Goal: Task Accomplishment & Management: Manage account settings

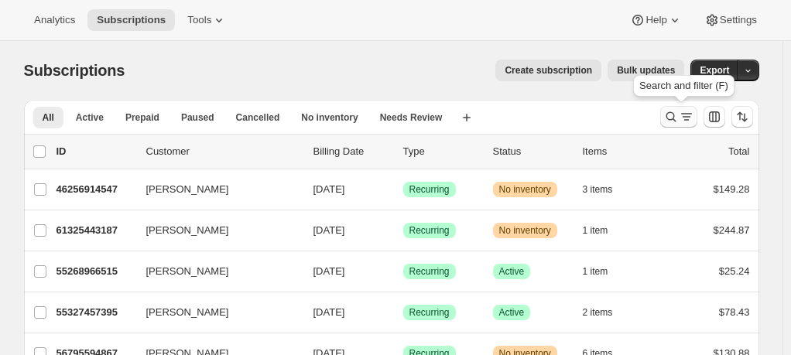
click at [692, 114] on icon "Search and filter results" at bounding box center [686, 114] width 11 height 2
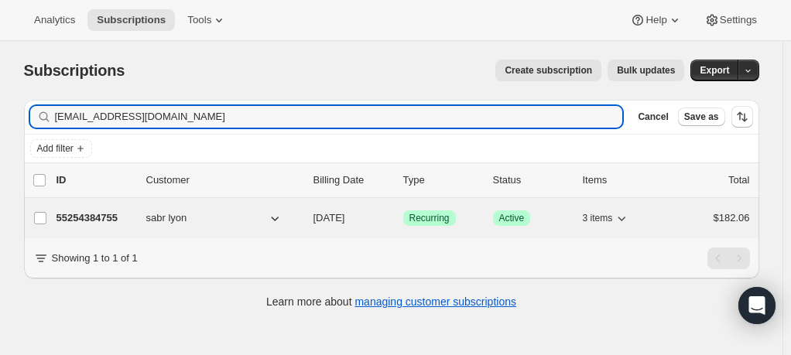
type input "alchymysttp@gmail.com"
click at [124, 218] on p "55254384755" at bounding box center [94, 217] width 77 height 15
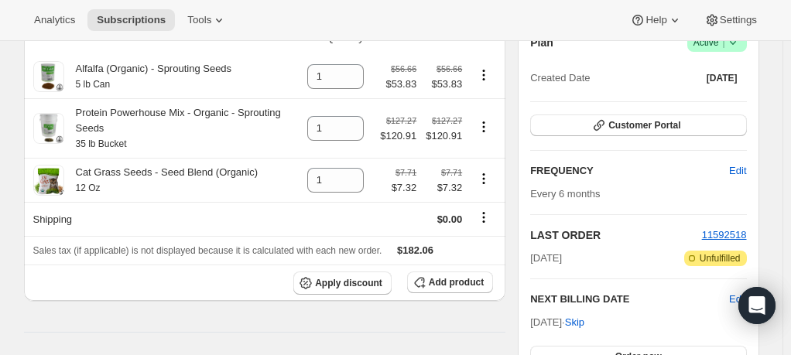
scroll to position [77, 0]
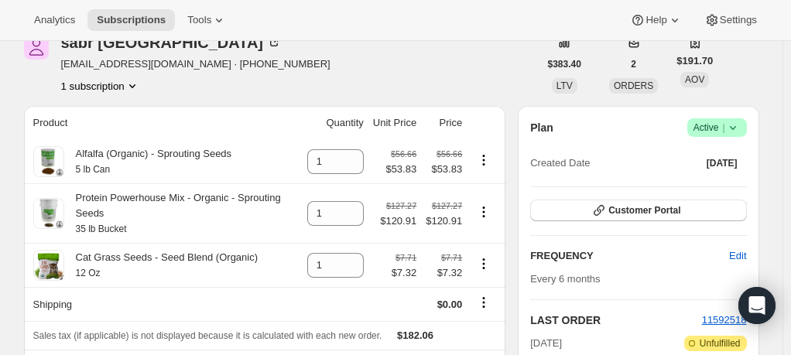
click at [740, 125] on icon at bounding box center [732, 127] width 15 height 15
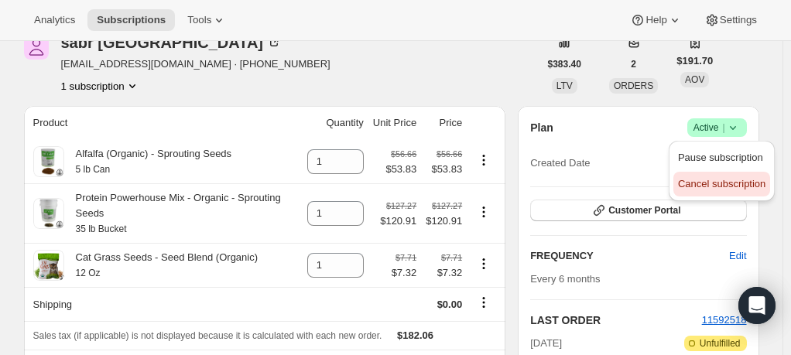
click at [722, 188] on span "Cancel subscription" at bounding box center [721, 184] width 87 height 12
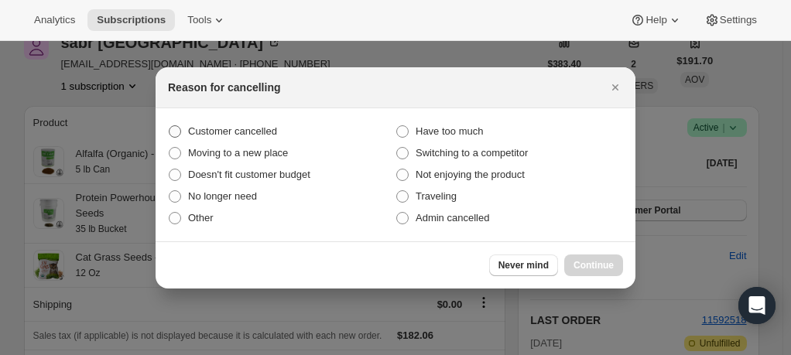
click at [176, 135] on span ":rbs:" at bounding box center [175, 131] width 12 height 12
click at [169, 126] on input "Customer cancelled" at bounding box center [169, 125] width 1 height 1
radio input "true"
click at [602, 261] on span "Continue" at bounding box center [593, 265] width 40 height 12
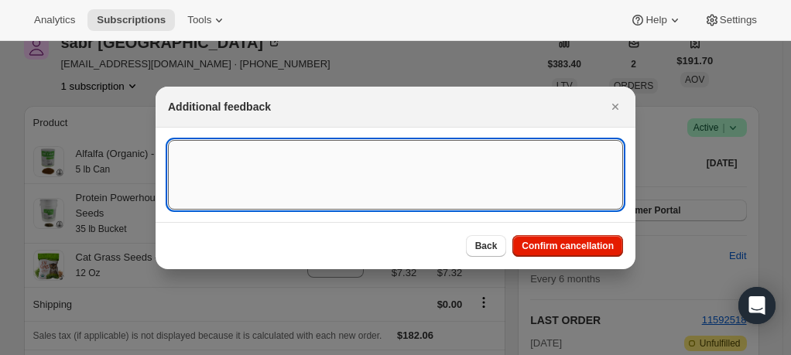
click at [379, 175] on textarea ":rbs:" at bounding box center [395, 175] width 455 height 70
type textarea "email request"
drag, startPoint x: 579, startPoint y: 246, endPoint x: 457, endPoint y: 258, distance: 122.1
click at [578, 248] on span "Confirm cancellation" at bounding box center [567, 246] width 92 height 12
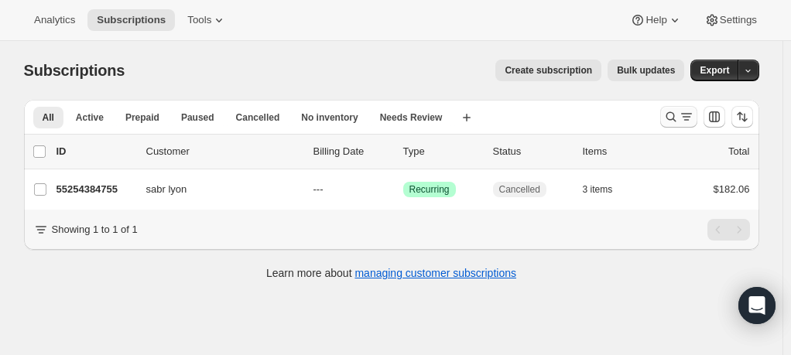
click at [692, 116] on icon "Search and filter results" at bounding box center [685, 116] width 15 height 15
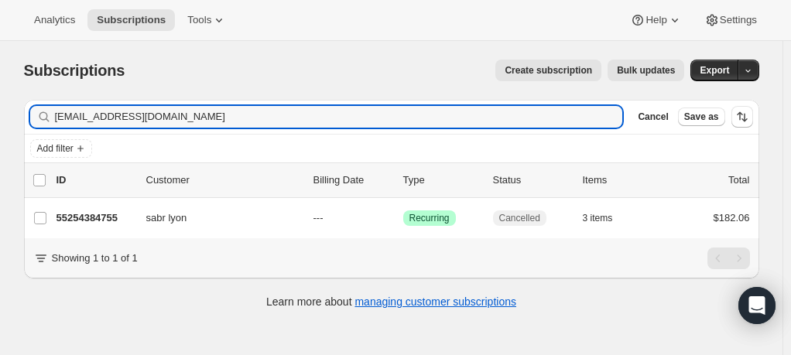
drag, startPoint x: 227, startPoint y: 119, endPoint x: -2, endPoint y: 106, distance: 229.4
click at [0, 106] on html "Analytics Subscriptions Tools Help Settings Skip to content Subscriptions. This…" at bounding box center [395, 177] width 791 height 355
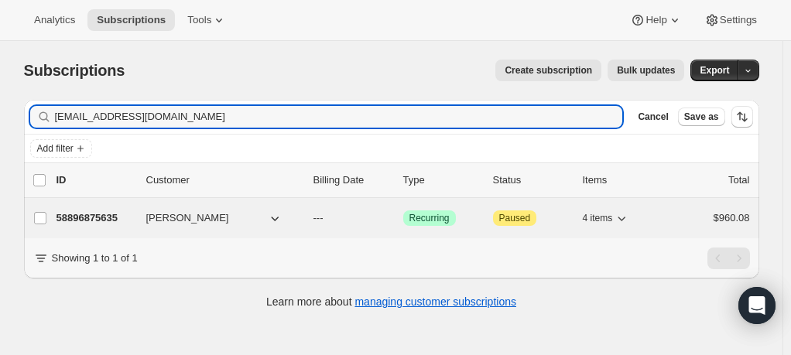
type input "[EMAIL_ADDRESS][DOMAIN_NAME]"
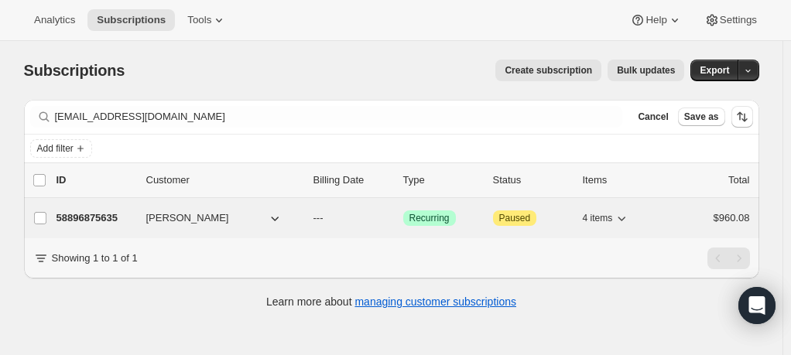
drag, startPoint x: 224, startPoint y: 218, endPoint x: 213, endPoint y: 223, distance: 12.5
click at [224, 218] on button "[PERSON_NAME]" at bounding box center [214, 218] width 155 height 25
click at [184, 221] on span "[PERSON_NAME]" at bounding box center [187, 217] width 83 height 15
click at [190, 214] on span "[PERSON_NAME]" at bounding box center [187, 217] width 83 height 15
click at [122, 215] on p "58896875635" at bounding box center [94, 217] width 77 height 15
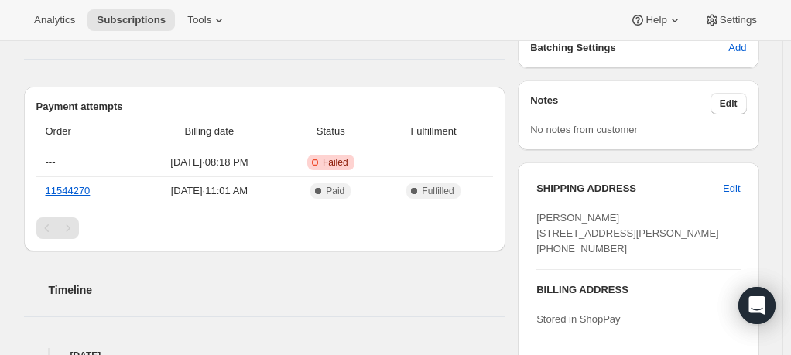
scroll to position [77, 0]
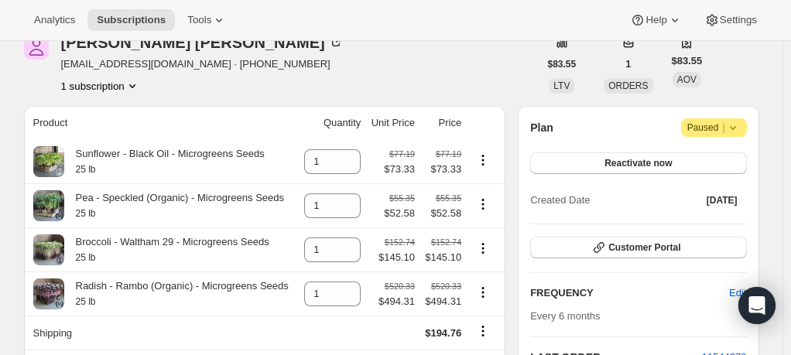
click at [746, 128] on span "Attention Paused |" at bounding box center [714, 127] width 66 height 19
click at [736, 153] on span "Cancel subscription" at bounding box center [718, 158] width 87 height 12
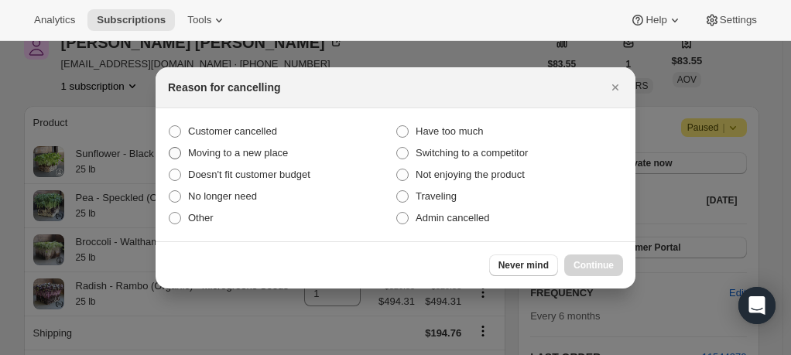
drag, startPoint x: 172, startPoint y: 132, endPoint x: 195, endPoint y: 152, distance: 30.7
click at [173, 132] on span ":r32:" at bounding box center [175, 131] width 12 height 12
click at [169, 126] on input "Customer cancelled" at bounding box center [169, 125] width 1 height 1
radio input "true"
click at [596, 265] on span "Continue" at bounding box center [593, 265] width 40 height 12
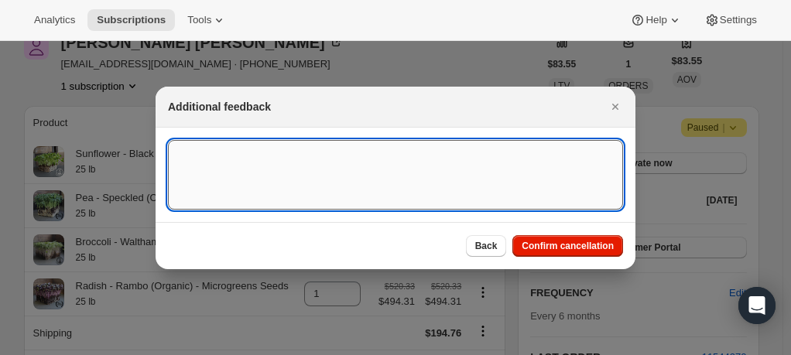
click at [244, 157] on textarea ":r32:" at bounding box center [395, 175] width 455 height 70
type textarea "email request"
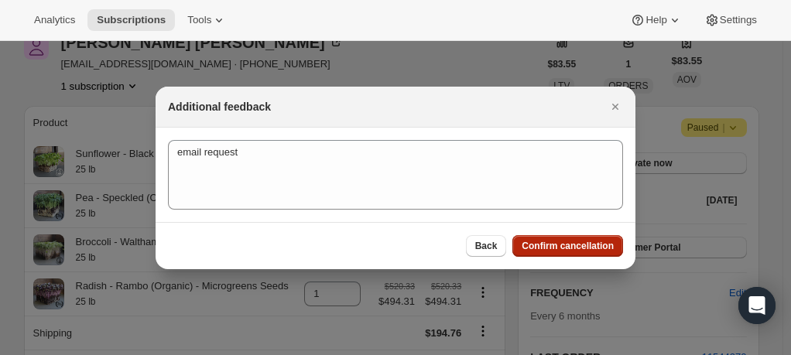
click at [566, 248] on span "Confirm cancellation" at bounding box center [567, 246] width 92 height 12
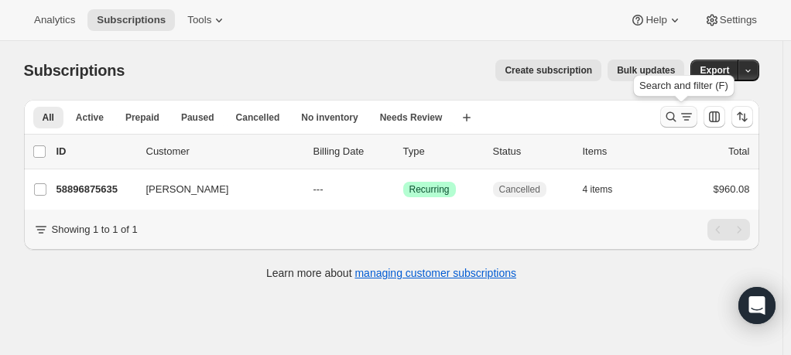
click at [682, 114] on icon "Search and filter results" at bounding box center [685, 116] width 15 height 15
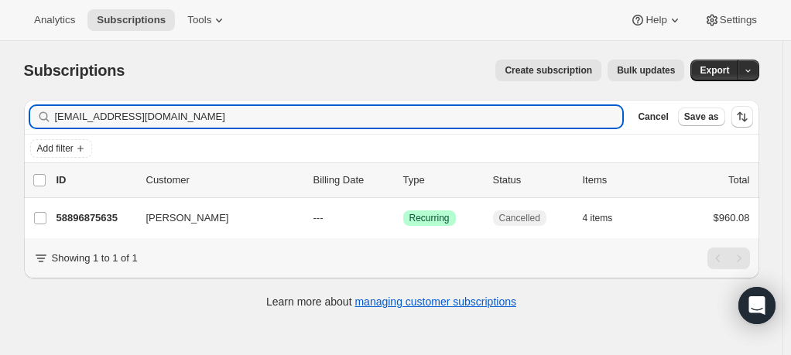
drag, startPoint x: 210, startPoint y: 114, endPoint x: 19, endPoint y: 109, distance: 191.1
click at [20, 109] on div "Filter subscribers [EMAIL_ADDRESS][DOMAIN_NAME] Clear Cancel Save as Add filter…" at bounding box center [385, 205] width 747 height 237
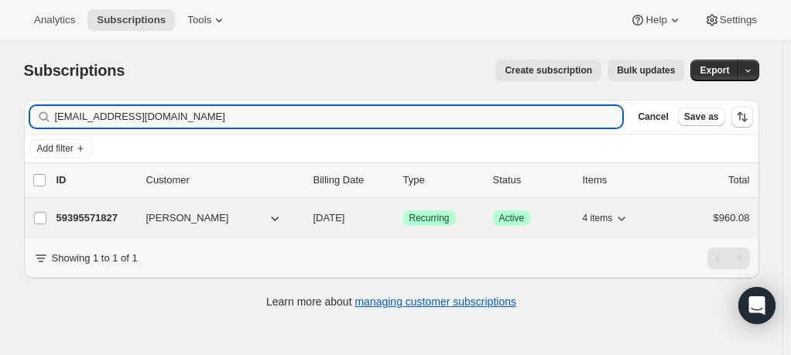
type input "[EMAIL_ADDRESS][DOMAIN_NAME]"
click at [116, 213] on p "59395571827" at bounding box center [94, 217] width 77 height 15
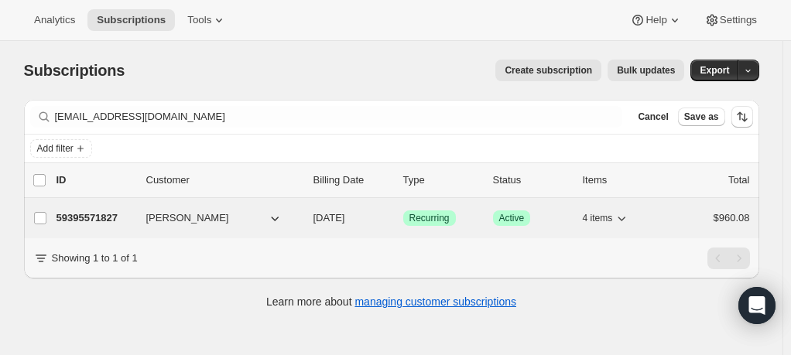
click at [116, 213] on p "59395571827" at bounding box center [94, 217] width 77 height 15
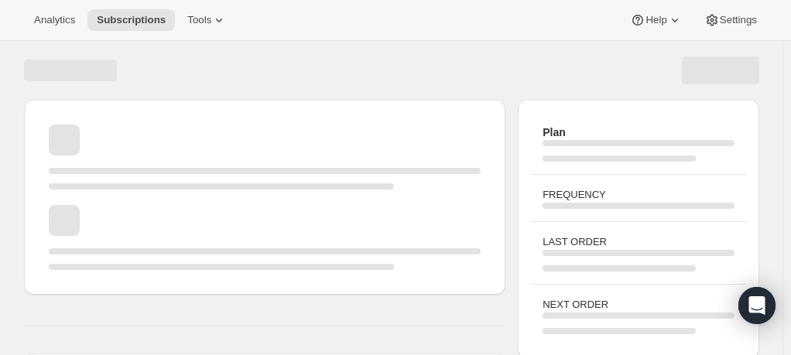
click at [107, 216] on div "Page loading" at bounding box center [265, 237] width 432 height 65
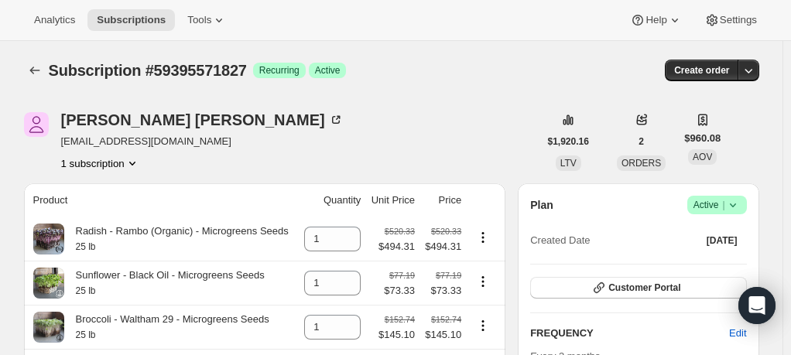
click at [740, 201] on icon at bounding box center [732, 204] width 15 height 15
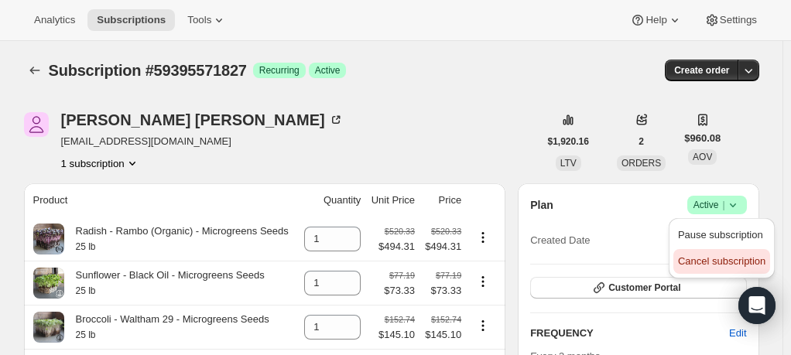
click at [720, 258] on span "Cancel subscription" at bounding box center [721, 261] width 87 height 12
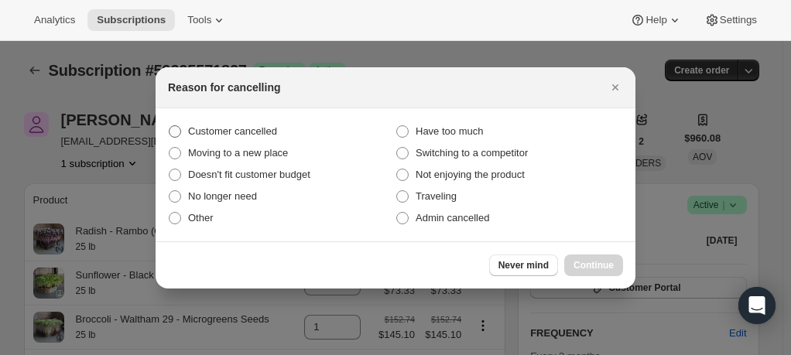
click at [176, 130] on span ":r2m:" at bounding box center [175, 131] width 12 height 12
click at [169, 126] on input "Customer cancelled" at bounding box center [169, 125] width 1 height 1
radio input "true"
drag, startPoint x: 595, startPoint y: 268, endPoint x: 587, endPoint y: 267, distance: 7.8
click at [592, 267] on span "Continue" at bounding box center [593, 265] width 40 height 12
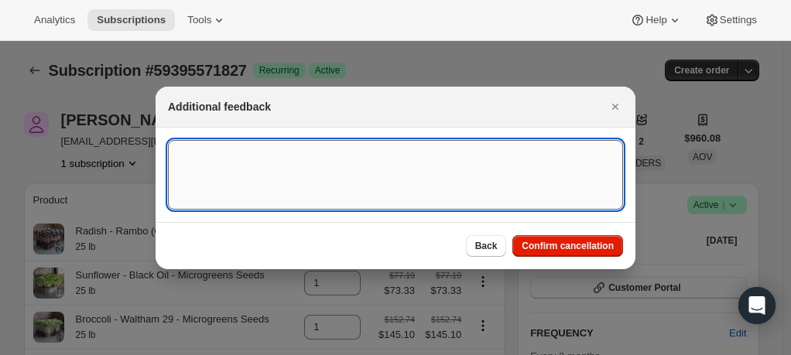
drag, startPoint x: 305, startPoint y: 186, endPoint x: 353, endPoint y: 172, distance: 49.9
click at [323, 181] on textarea ":r2m:" at bounding box center [395, 175] width 455 height 70
type textarea "email request"
drag, startPoint x: 585, startPoint y: 246, endPoint x: 570, endPoint y: 251, distance: 15.4
click at [583, 246] on span "Confirm cancellation" at bounding box center [567, 246] width 92 height 12
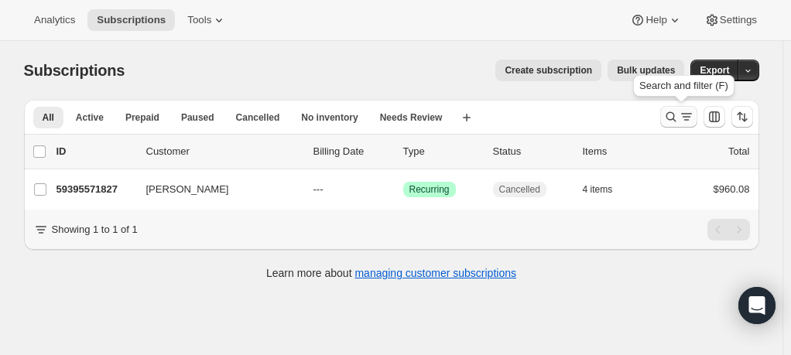
click at [685, 111] on icon "Search and filter results" at bounding box center [685, 116] width 15 height 15
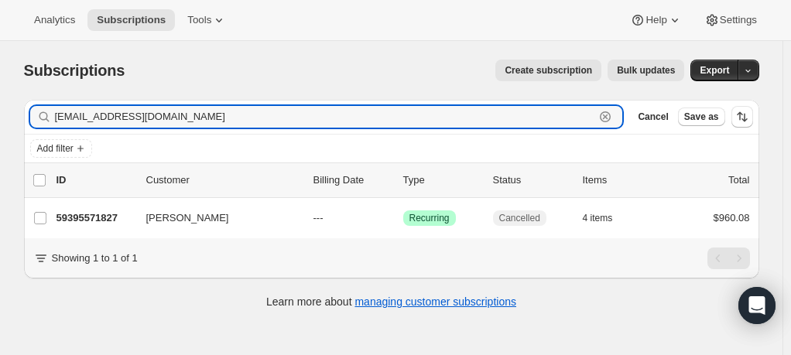
drag, startPoint x: 186, startPoint y: 119, endPoint x: 5, endPoint y: 108, distance: 181.3
click at [2, 109] on div "Subscriptions. This page is ready Subscriptions Create subscription Bulk update…" at bounding box center [391, 218] width 782 height 355
paste input "mecona3"
type input "mecona3@gmail.com"
